Goal: Navigation & Orientation: Find specific page/section

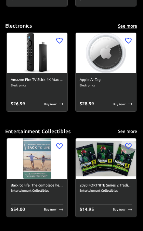
scroll to position [1211, 0]
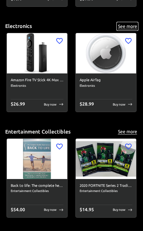
click at [128, 22] on button "See more" at bounding box center [127, 26] width 21 height 8
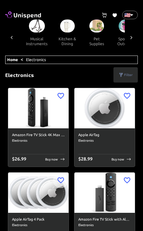
scroll to position [0, 569]
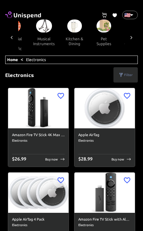
click at [36, 26] on img at bounding box center [44, 25] width 16 height 13
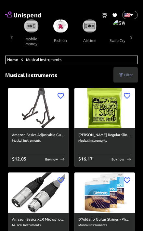
scroll to position [0, 846]
click at [114, 45] on button "swap crypto" at bounding box center [120, 40] width 32 height 16
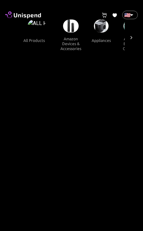
click at [107, 14] on icon at bounding box center [104, 15] width 6 height 5
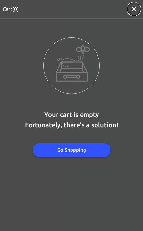
click at [137, 8] on icon "button" at bounding box center [134, 9] width 8 height 8
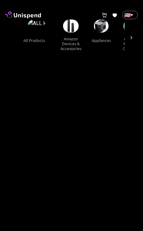
click at [27, 15] on icon at bounding box center [23, 14] width 36 height 9
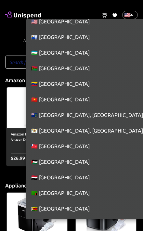
scroll to position [3650, 0]
click at [70, 85] on li "🇻🇪 [GEOGRAPHIC_DATA]" at bounding box center [92, 84] width 132 height 16
type input "VE"
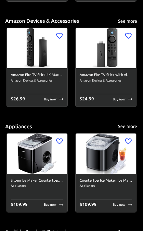
scroll to position [0, 0]
